Goal: Transaction & Acquisition: Purchase product/service

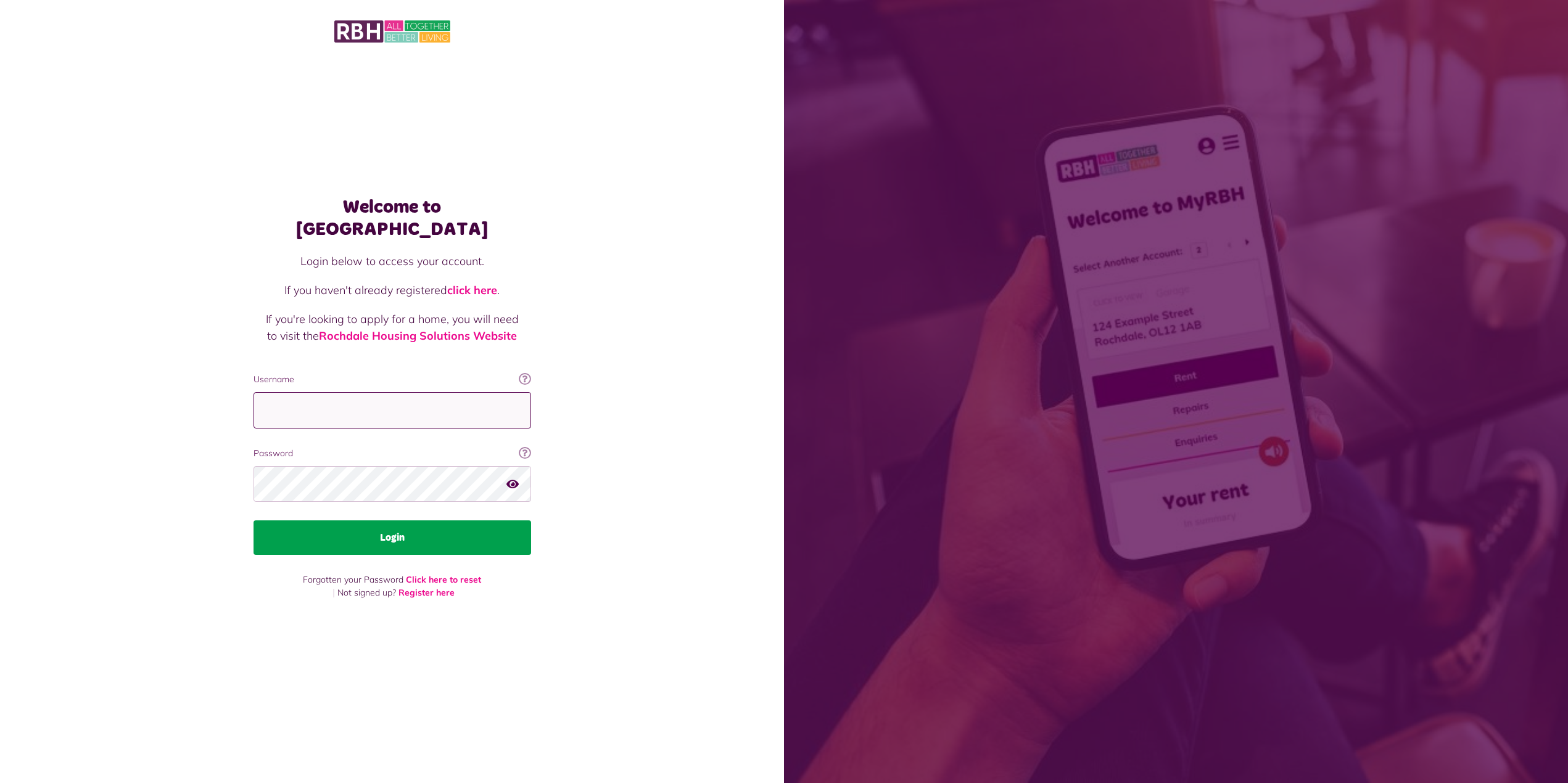
type input "**********"
click at [393, 528] on button "Login" at bounding box center [392, 538] width 278 height 35
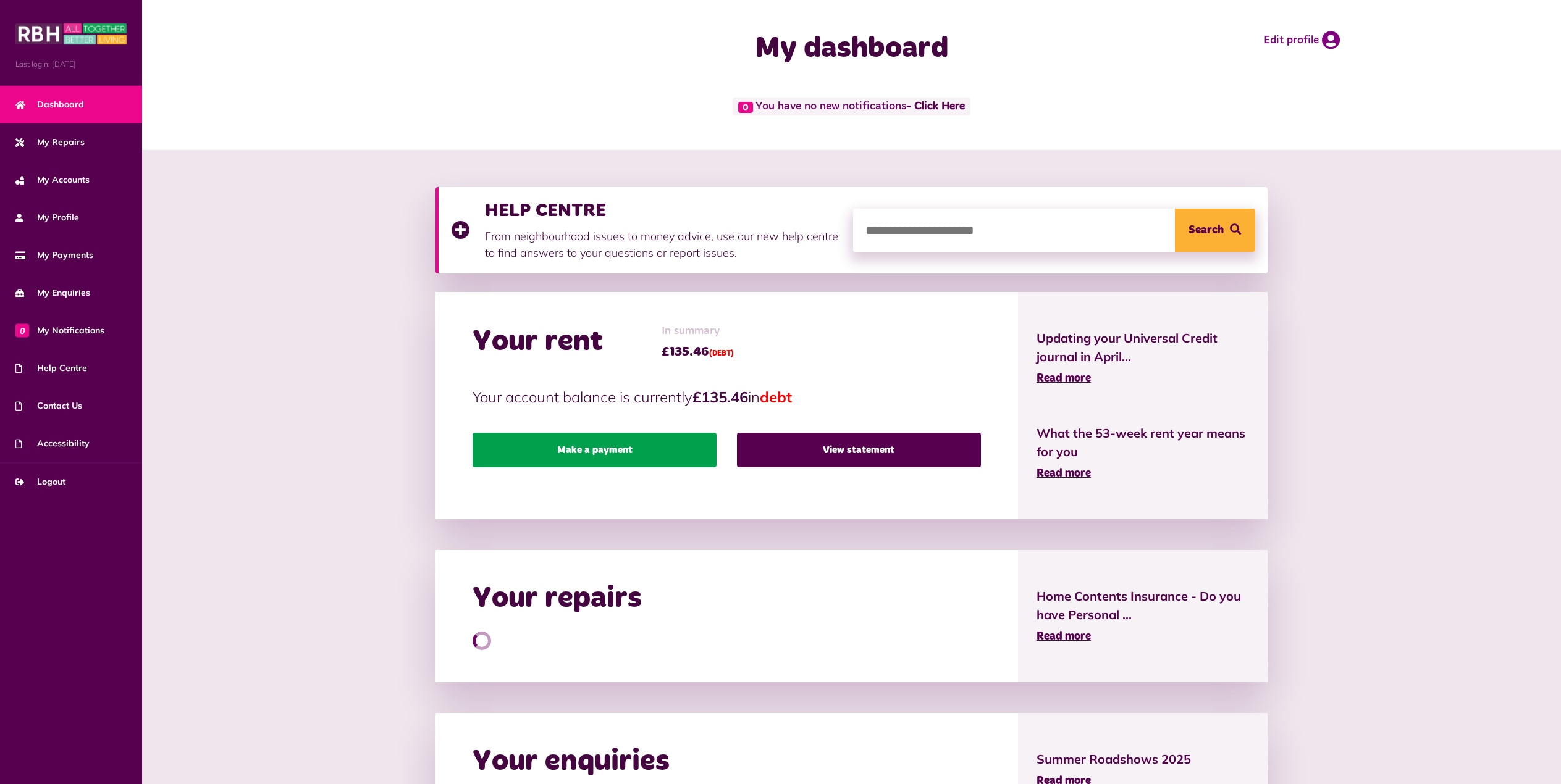
click at [604, 453] on link "Make a payment" at bounding box center [594, 450] width 244 height 35
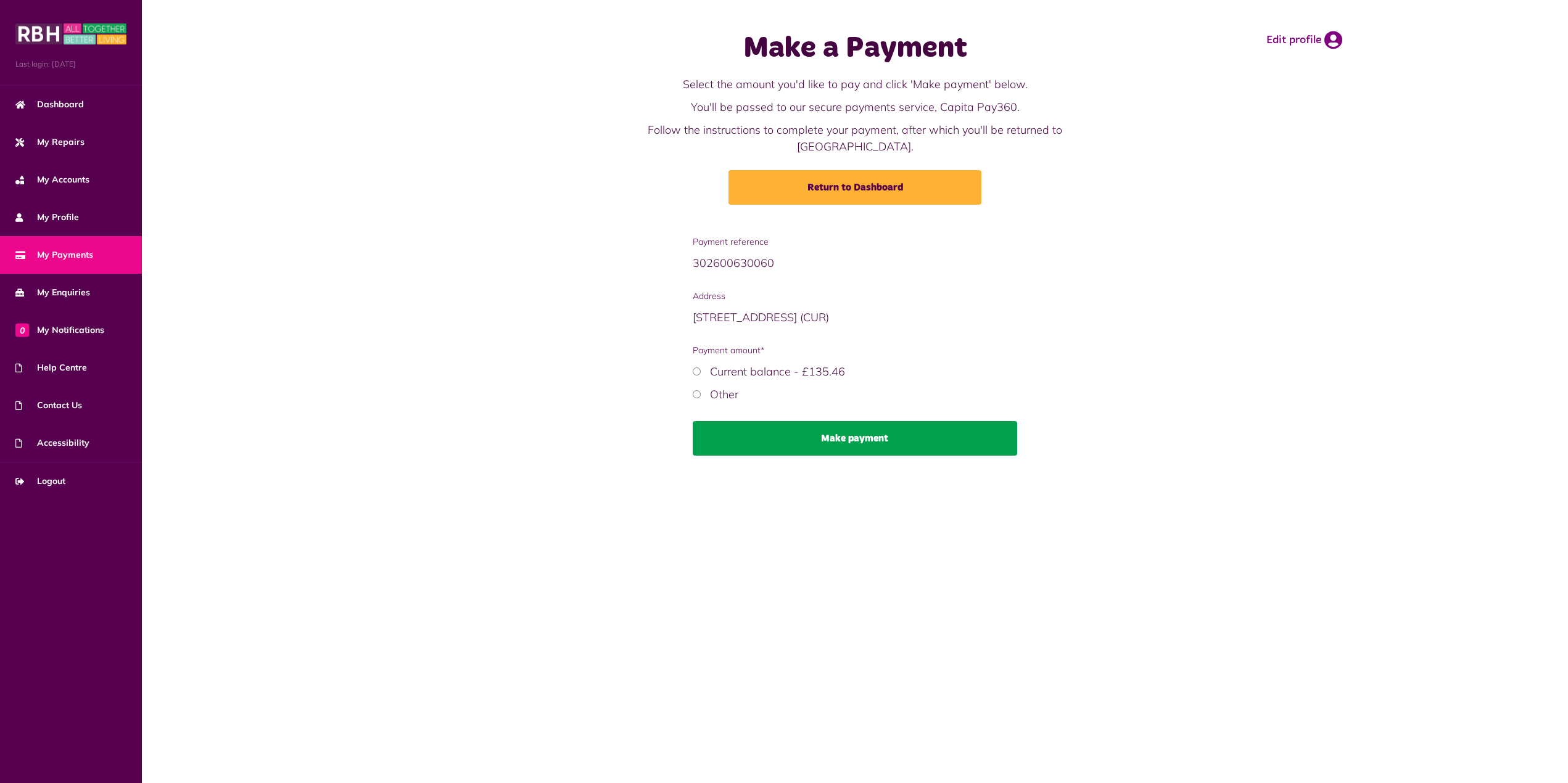
click at [842, 428] on button "Make payment" at bounding box center [855, 438] width 325 height 35
